Goal: Information Seeking & Learning: Learn about a topic

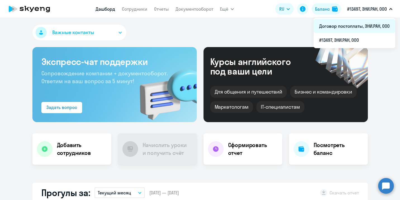
click at [355, 23] on li "Договор постоплаты, ЭНИ.РАН, ООО" at bounding box center [355, 26] width 82 height 14
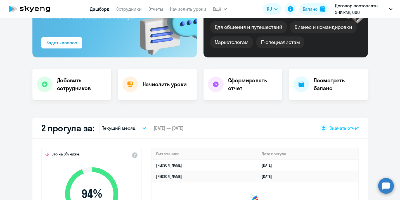
scroll to position [66, 0]
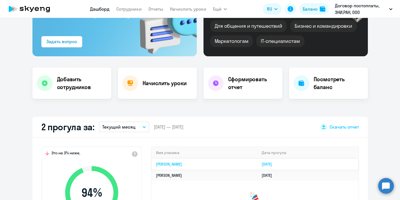
click at [236, 162] on td "[PERSON_NAME]" at bounding box center [204, 163] width 106 height 11
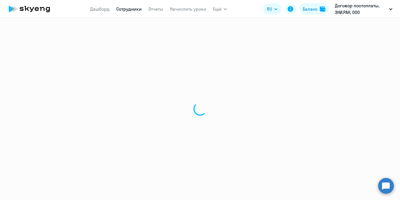
select select "english"
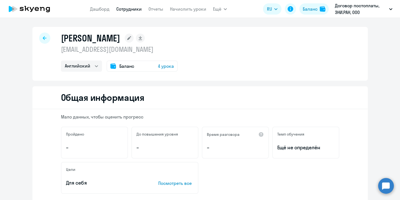
click at [45, 40] on div at bounding box center [44, 37] width 11 height 11
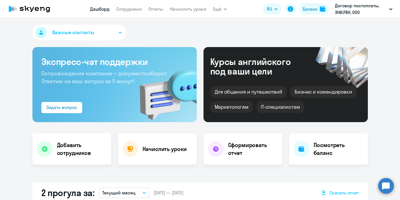
select select "30"
click at [130, 10] on link "Сотрудники" at bounding box center [128, 9] width 25 height 6
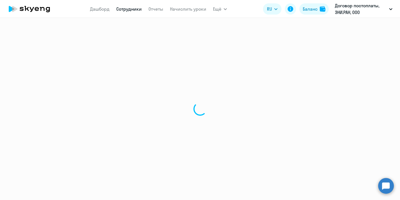
select select "30"
